Goal: Task Accomplishment & Management: Use online tool/utility

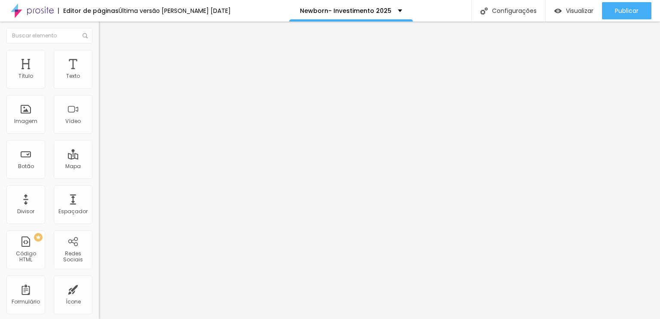
click at [99, 53] on li "Estilo" at bounding box center [148, 54] width 99 height 9
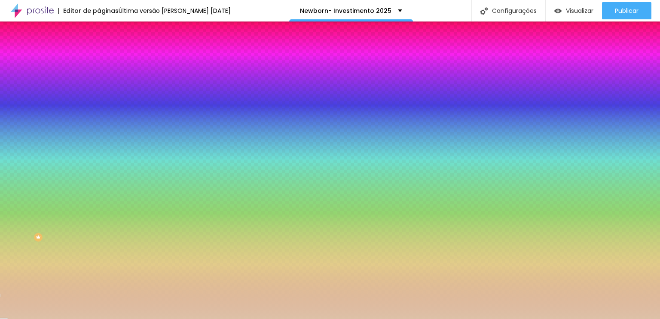
click at [99, 82] on div at bounding box center [148, 82] width 99 height 0
click at [160, 43] on div at bounding box center [161, 43] width 2 height 2
type input "#B1A397"
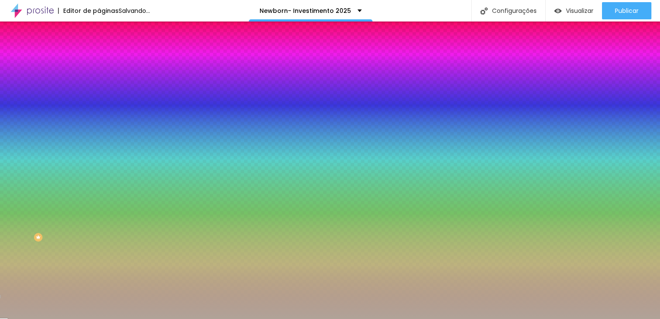
click at [99, 87] on input "#B1A397" at bounding box center [150, 86] width 103 height 9
click at [99, 89] on input "#B1A397" at bounding box center [150, 86] width 103 height 9
click at [99, 87] on input "#B1A397" at bounding box center [150, 86] width 103 height 9
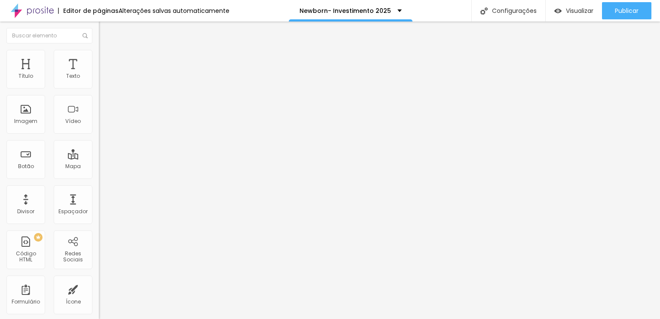
click at [99, 50] on img at bounding box center [103, 54] width 8 height 8
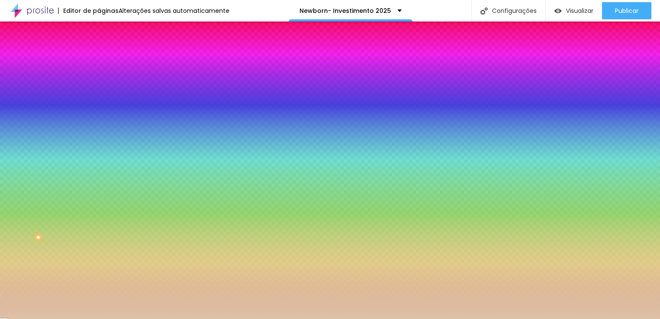
click at [99, 85] on input "#DDC1A7" at bounding box center [150, 86] width 103 height 9
click at [99, 84] on input "#DDC1A7" at bounding box center [150, 86] width 103 height 9
paste input "B1A39"
type input "#B1A397"
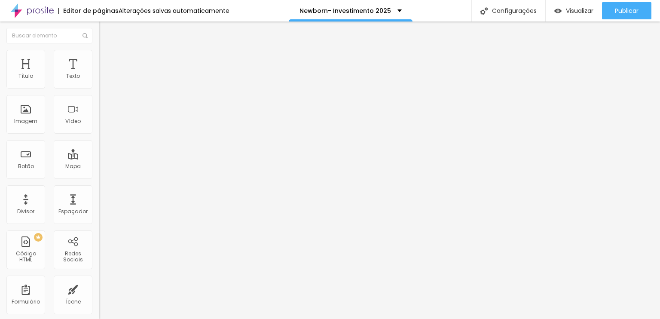
click at [106, 76] on icon "button" at bounding box center [107, 76] width 2 height 2
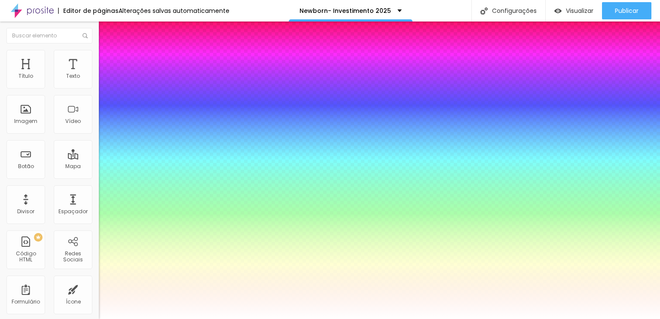
type input "1"
click at [559, 318] on div at bounding box center [330, 319] width 660 height 0
